Goal: Transaction & Acquisition: Obtain resource

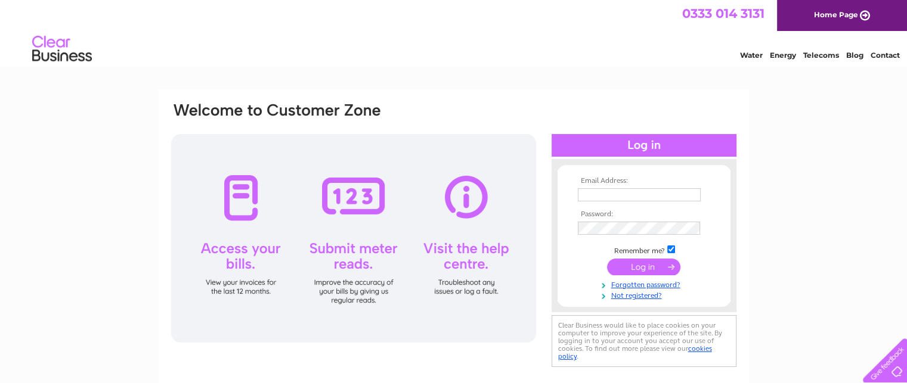
type input "nicola@baydonmowers.co.uk"
click at [644, 267] on input "submit" at bounding box center [643, 267] width 73 height 17
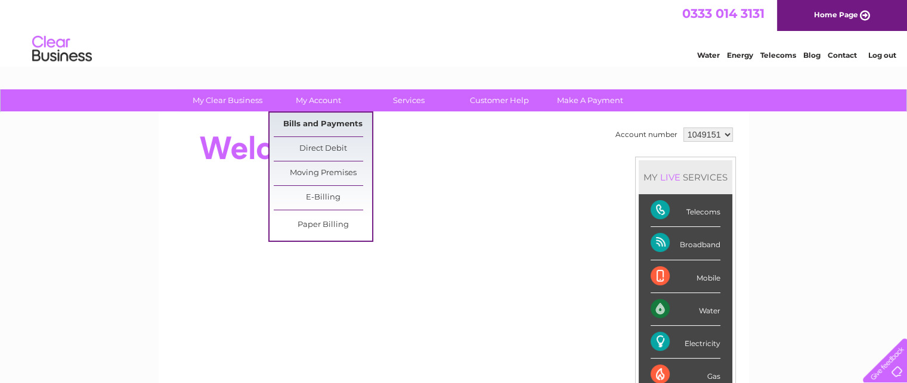
click at [317, 119] on link "Bills and Payments" at bounding box center [323, 125] width 98 height 24
click at [317, 120] on link "Bills and Payments" at bounding box center [323, 125] width 98 height 24
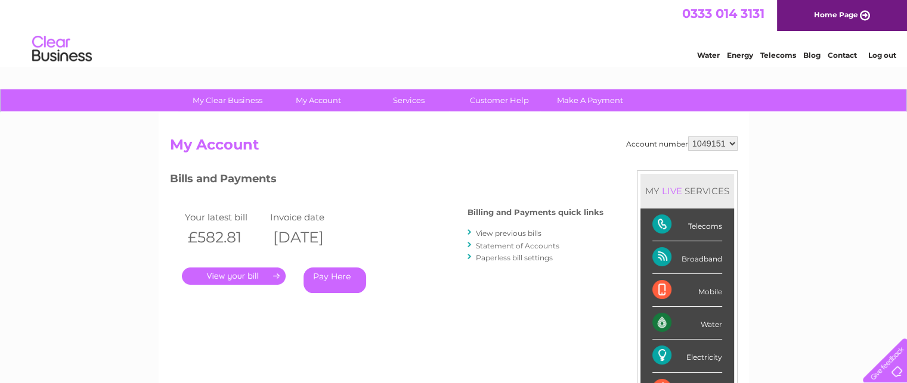
click at [255, 276] on link "." at bounding box center [234, 276] width 104 height 17
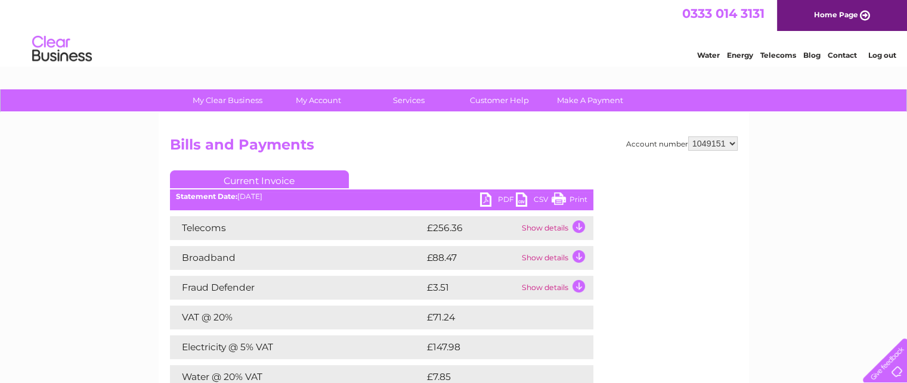
click at [499, 203] on link "PDF" at bounding box center [498, 201] width 36 height 17
